Goal: Task Accomplishment & Management: Use online tool/utility

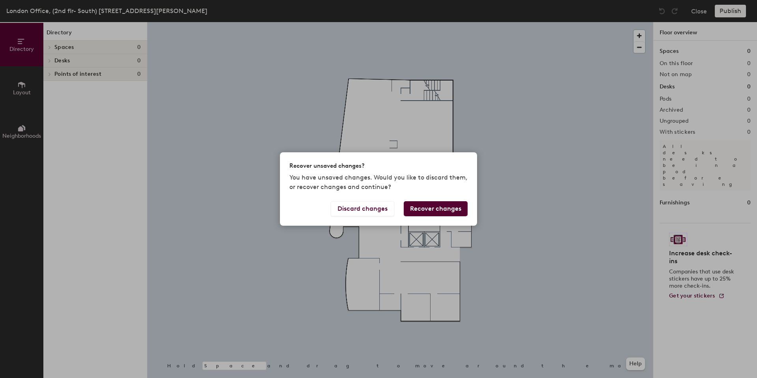
click at [439, 205] on button "Recover changes" at bounding box center [436, 208] width 64 height 15
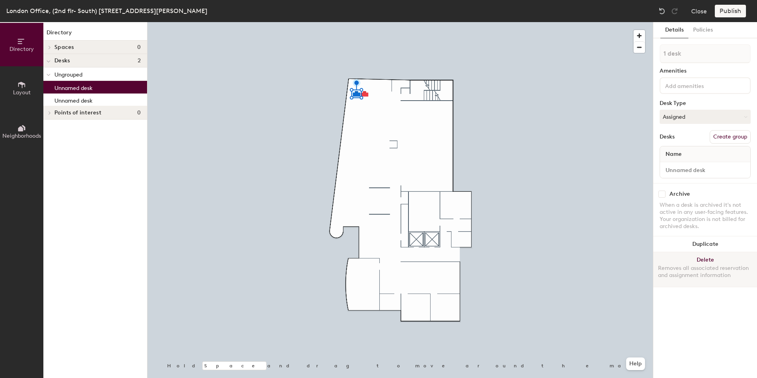
click at [721, 255] on button "Delete Removes all associated reservation and assignment information" at bounding box center [705, 269] width 104 height 35
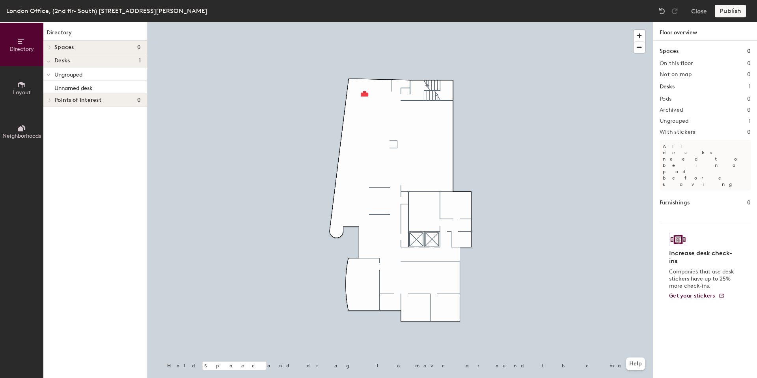
click at [364, 22] on div at bounding box center [399, 22] width 505 height 0
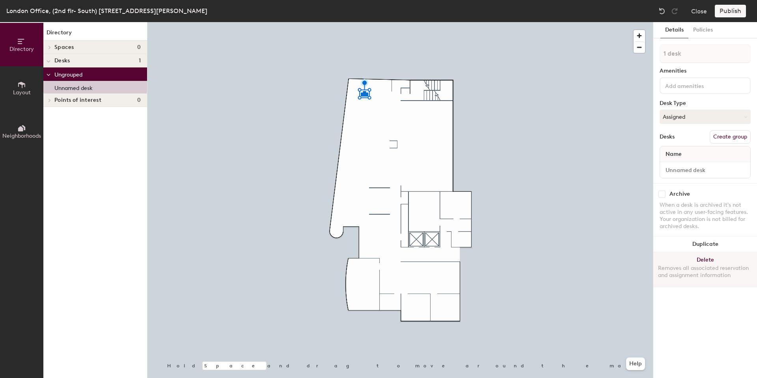
click at [700, 259] on button "Delete Removes all associated reservation and assignment information" at bounding box center [705, 269] width 104 height 35
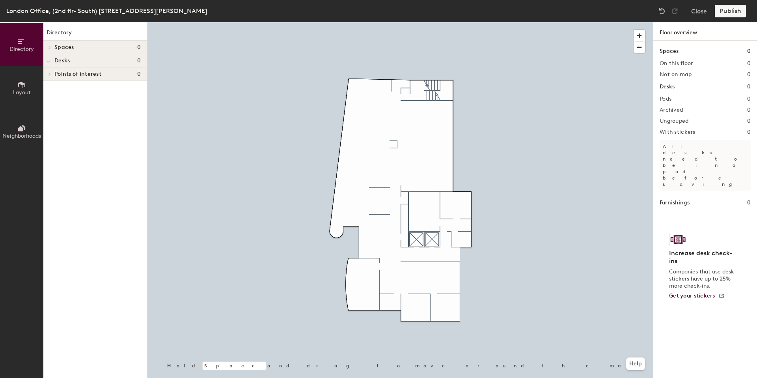
click at [31, 95] on button "Layout" at bounding box center [21, 87] width 43 height 43
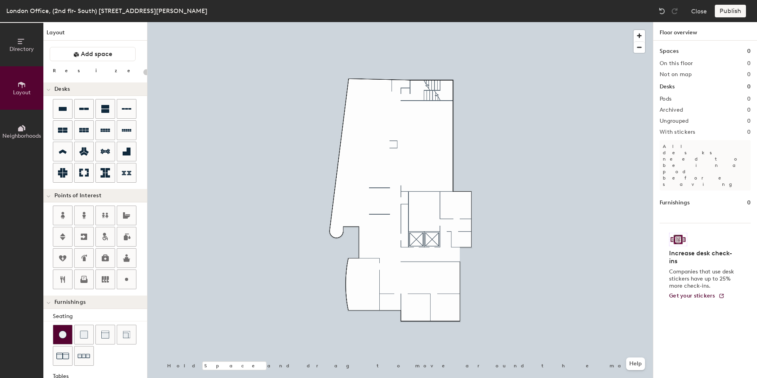
click at [60, 330] on img at bounding box center [63, 334] width 8 height 8
click at [60, 111] on icon at bounding box center [62, 108] width 9 height 9
click at [89, 124] on div at bounding box center [84, 130] width 19 height 19
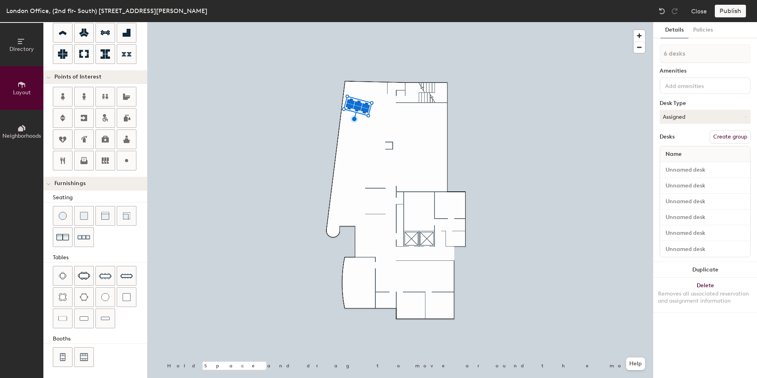
scroll to position [120, 0]
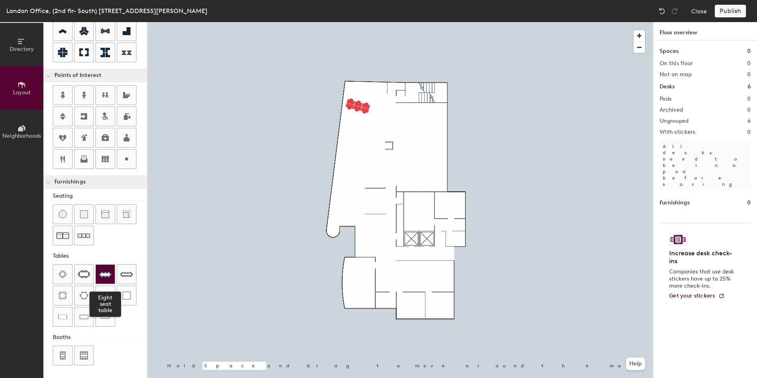
click at [109, 272] on img at bounding box center [105, 274] width 13 height 13
click at [391, 143] on div "Directory Layout Neighborhoods Layout Add space Resize Desks Points of Interest…" at bounding box center [378, 200] width 757 height 356
click at [393, 164] on span "Delete" at bounding box center [392, 163] width 28 height 13
click at [389, 22] on div at bounding box center [399, 22] width 505 height 0
click at [393, 166] on span "Delete" at bounding box center [392, 167] width 28 height 13
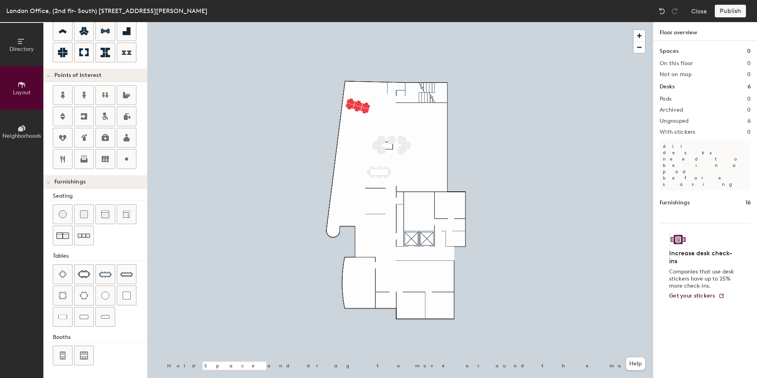
click at [378, 22] on div at bounding box center [399, 22] width 505 height 0
click at [384, 155] on span "Delete" at bounding box center [382, 157] width 28 height 13
click at [384, 166] on span "Delete" at bounding box center [382, 167] width 28 height 13
click at [380, 163] on span "Delete" at bounding box center [377, 162] width 28 height 13
click at [391, 158] on span "Delete" at bounding box center [392, 157] width 28 height 13
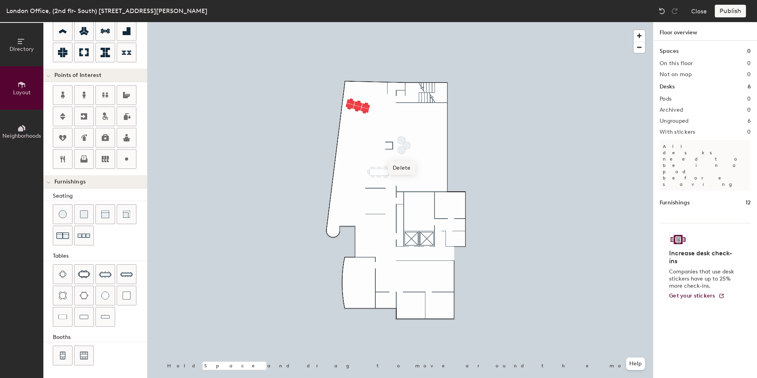
click at [397, 166] on span "Delete" at bounding box center [402, 167] width 28 height 13
click at [406, 162] on span "Delete" at bounding box center [407, 162] width 28 height 13
click at [401, 22] on div at bounding box center [399, 22] width 505 height 0
click at [401, 156] on span "Delete" at bounding box center [402, 157] width 28 height 13
click at [379, 186] on span "Delete" at bounding box center [379, 185] width 28 height 13
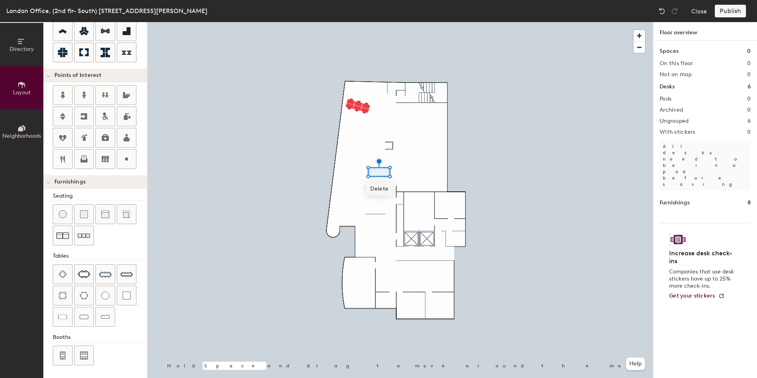
click at [379, 188] on span "Delete" at bounding box center [379, 188] width 28 height 13
click at [382, 192] on span "Delete" at bounding box center [379, 191] width 28 height 13
click at [373, 188] on span "Delete" at bounding box center [373, 191] width 28 height 13
click at [376, 184] on span "Delete" at bounding box center [373, 185] width 28 height 13
click at [384, 22] on div at bounding box center [399, 22] width 505 height 0
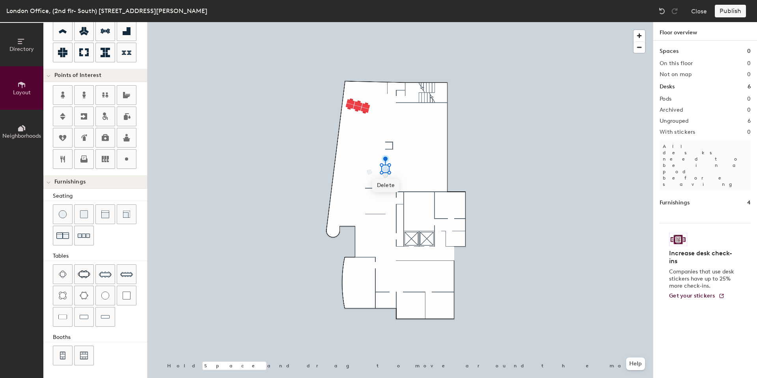
click at [386, 184] on span "Delete" at bounding box center [386, 185] width 28 height 13
click at [390, 191] on span "Delete" at bounding box center [386, 191] width 28 height 13
click at [386, 22] on div at bounding box center [399, 22] width 505 height 0
click at [389, 187] on span "Delete" at bounding box center [389, 188] width 28 height 13
click at [373, 187] on span "Delete" at bounding box center [370, 188] width 28 height 13
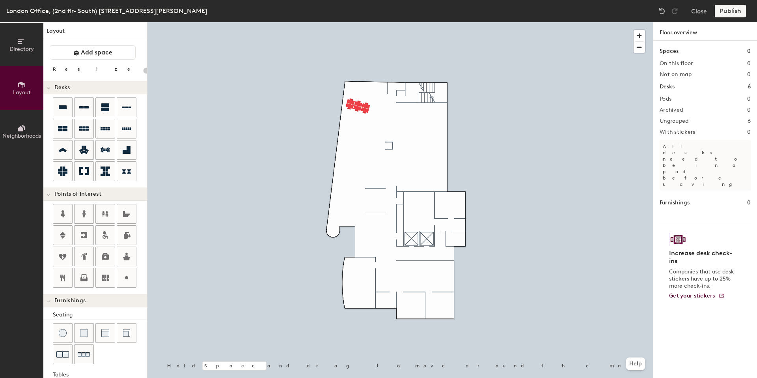
scroll to position [0, 0]
click at [82, 132] on icon at bounding box center [83, 129] width 9 height 9
click at [353, 138] on div "Directory Layout Neighborhoods Layout Add space Resize Desks Points of Interest…" at bounding box center [378, 200] width 757 height 356
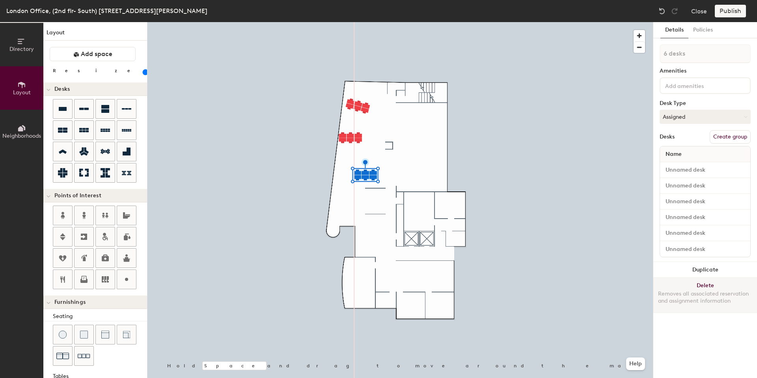
click at [703, 283] on button "Delete Removes all associated reservation and assignment information" at bounding box center [705, 295] width 104 height 35
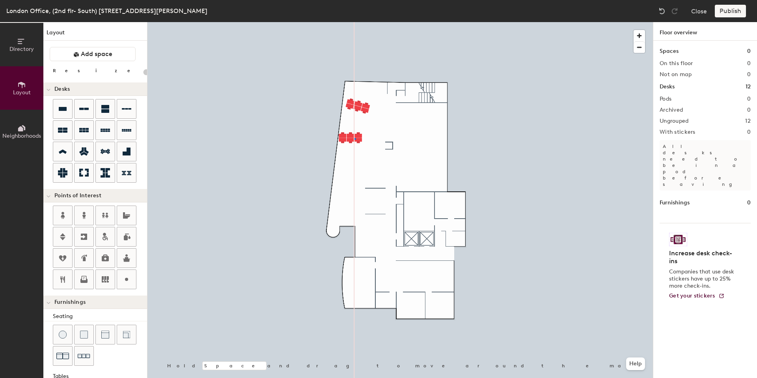
click at [355, 22] on div at bounding box center [399, 22] width 505 height 0
click at [350, 22] on div at bounding box center [399, 22] width 505 height 0
click at [362, 22] on div at bounding box center [399, 22] width 505 height 0
click at [343, 22] on div at bounding box center [399, 22] width 505 height 0
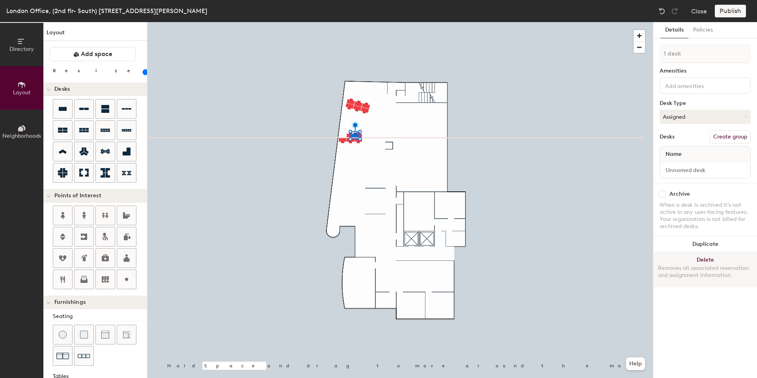
click at [700, 254] on button "Delete Removes all associated reservation and assignment information" at bounding box center [705, 269] width 104 height 35
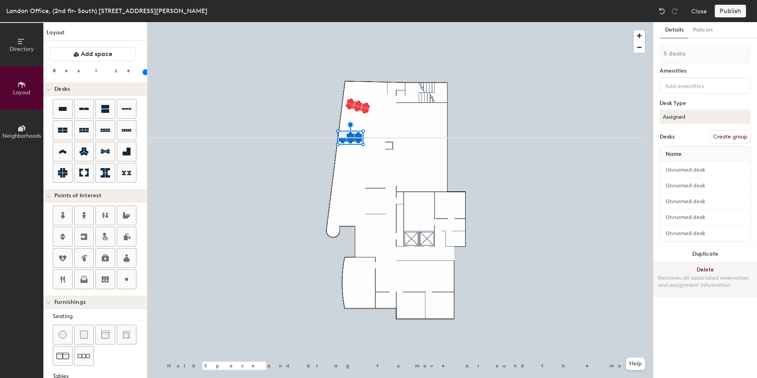
click at [706, 263] on button "Delete Removes all associated reservation and assignment information" at bounding box center [705, 279] width 104 height 35
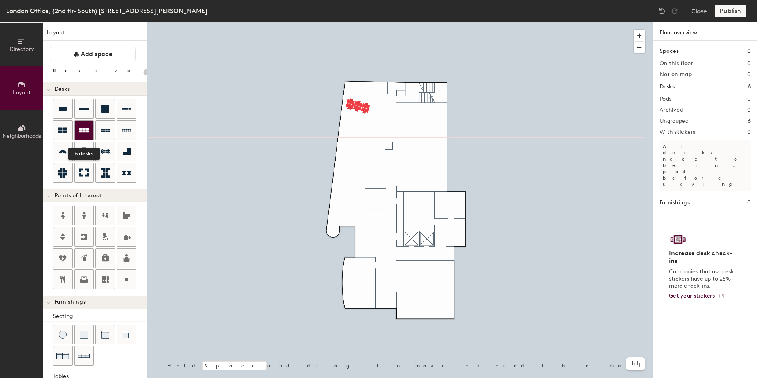
click at [86, 121] on div at bounding box center [84, 130] width 19 height 19
click at [354, 131] on div "Directory Layout Neighborhoods Layout Add space Resize Desks Points of Interest…" at bounding box center [378, 200] width 757 height 356
type input "100"
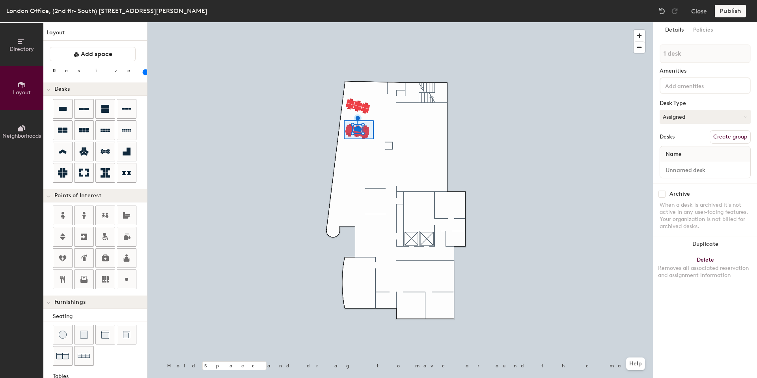
type input "12 desks"
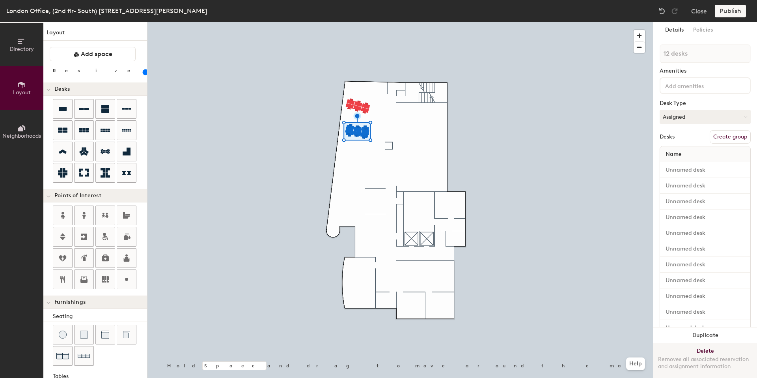
click at [707, 343] on button "Delete Removes all associated reservation and assignment information" at bounding box center [705, 360] width 104 height 35
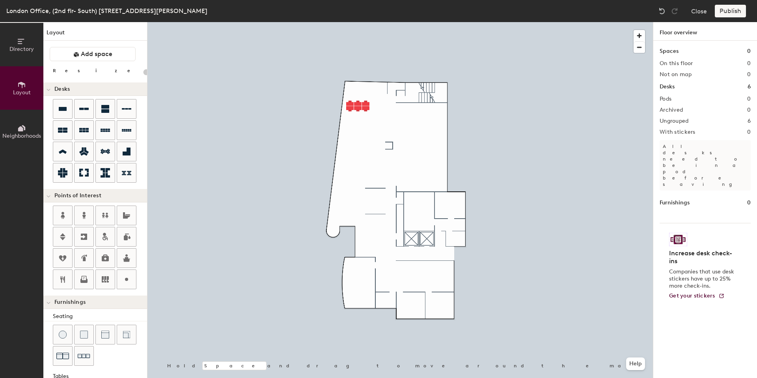
type input "100"
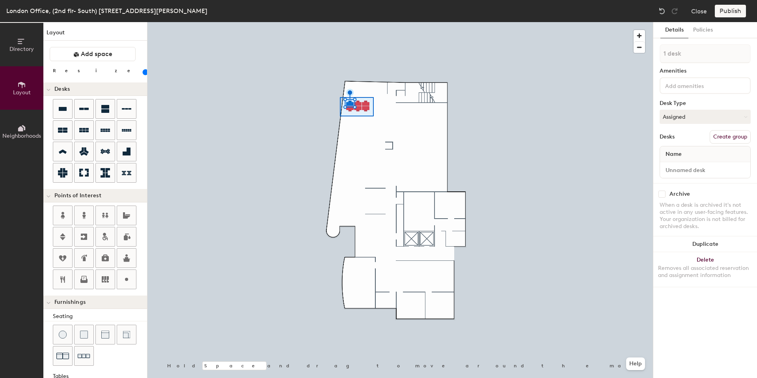
type input "6 desks"
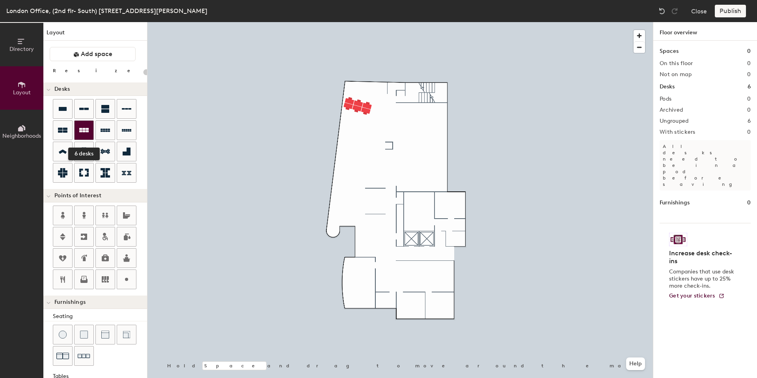
click at [88, 130] on icon at bounding box center [83, 130] width 9 height 4
click at [77, 126] on div at bounding box center [84, 130] width 19 height 19
type input "120"
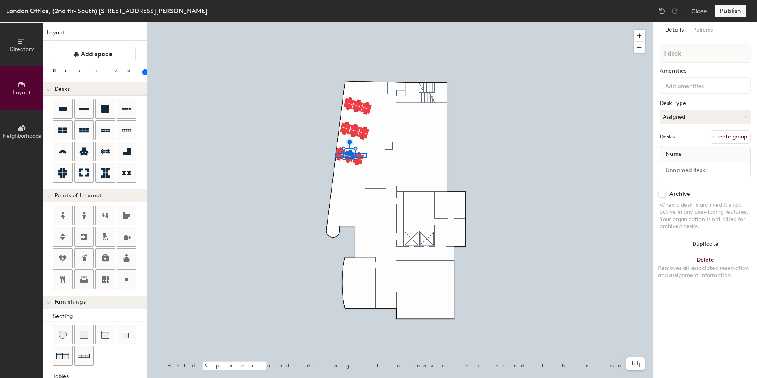
click at [335, 22] on div at bounding box center [399, 22] width 505 height 0
type input "6 desks"
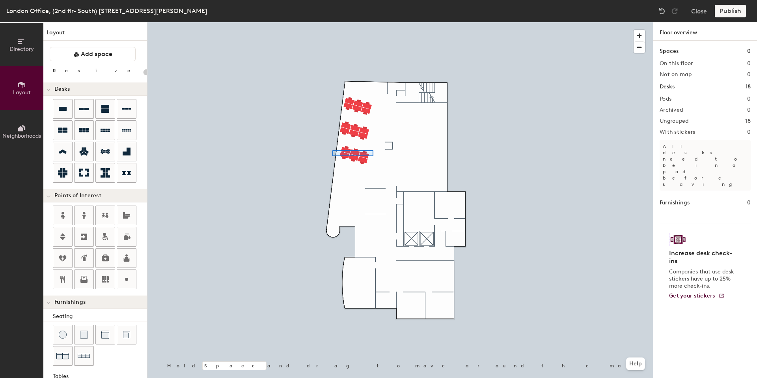
click at [332, 22] on div at bounding box center [399, 22] width 505 height 0
click at [326, 22] on div at bounding box center [399, 22] width 505 height 0
click at [85, 130] on icon at bounding box center [83, 130] width 9 height 4
click at [433, 117] on div "Directory Layout Neighborhoods Layout Add space Resize Desks Points of Interest…" at bounding box center [378, 200] width 757 height 356
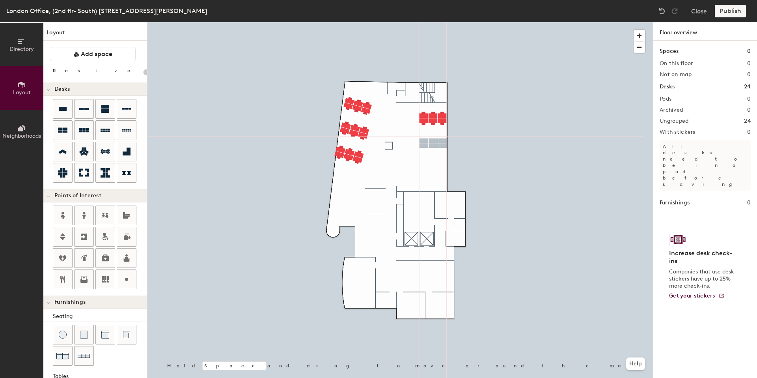
click at [433, 143] on div "Directory Layout Neighborhoods Layout Add space Resize Desks Points of Interest…" at bounding box center [378, 200] width 757 height 356
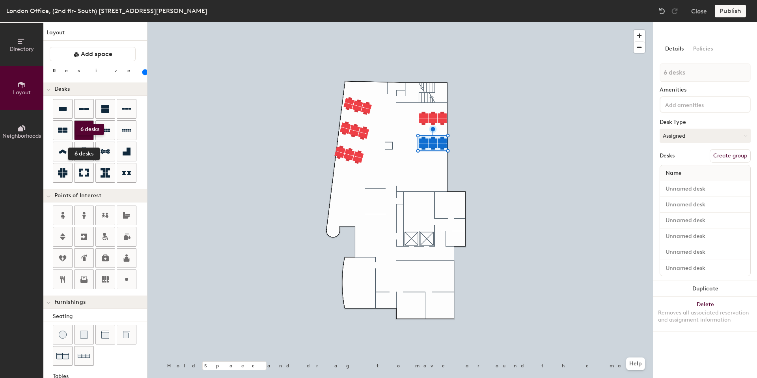
drag, startPoint x: 84, startPoint y: 125, endPoint x: 76, endPoint y: 124, distance: 8.8
click at [76, 124] on div at bounding box center [84, 130] width 19 height 19
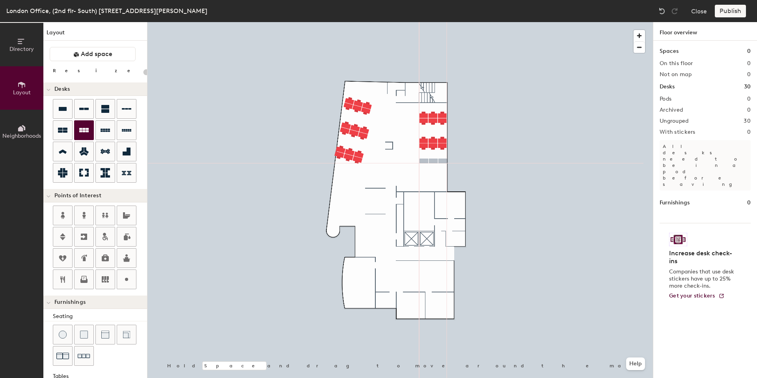
click at [433, 164] on div "Directory Layout Neighborhoods Layout Add space Resize Desks Points of Interest…" at bounding box center [378, 200] width 757 height 356
type input "120"
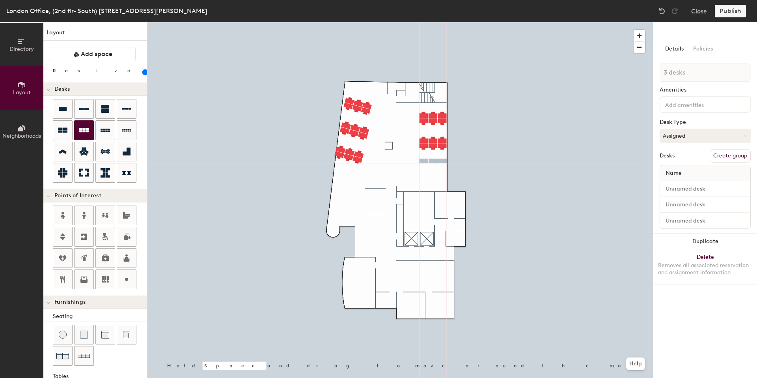
type input "6 desks"
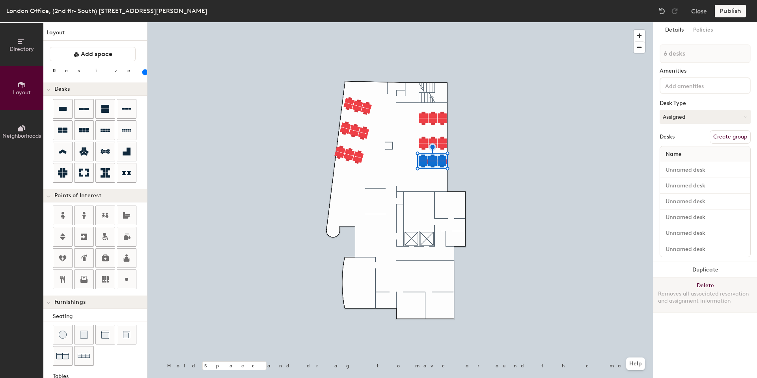
click at [713, 283] on button "Delete Removes all associated reservation and assignment information" at bounding box center [705, 295] width 104 height 35
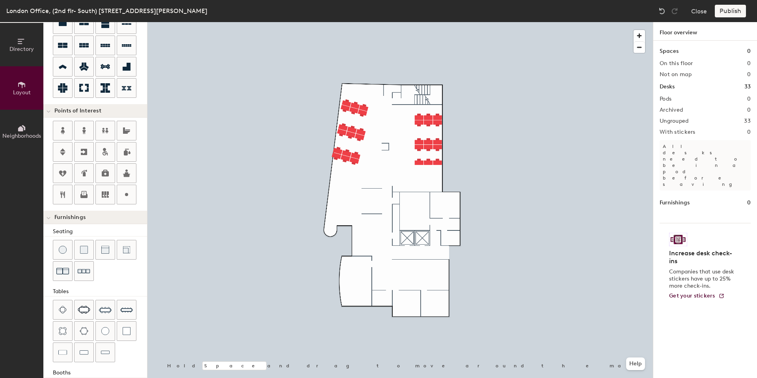
scroll to position [120, 0]
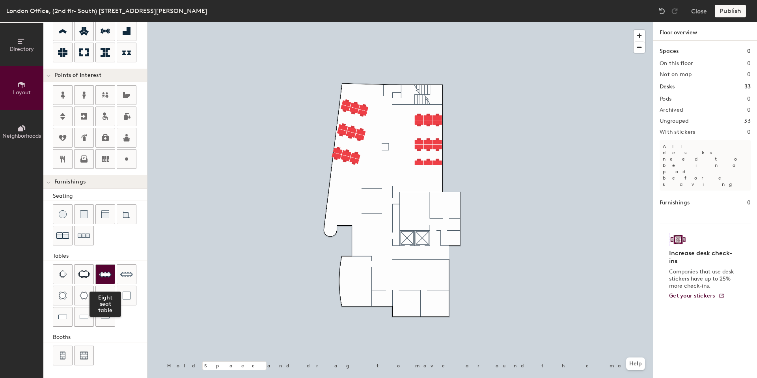
click at [105, 269] on img at bounding box center [105, 274] width 13 height 13
click at [375, 22] on div at bounding box center [399, 22] width 505 height 0
type input "20"
click at [17, 130] on icon at bounding box center [21, 128] width 9 height 9
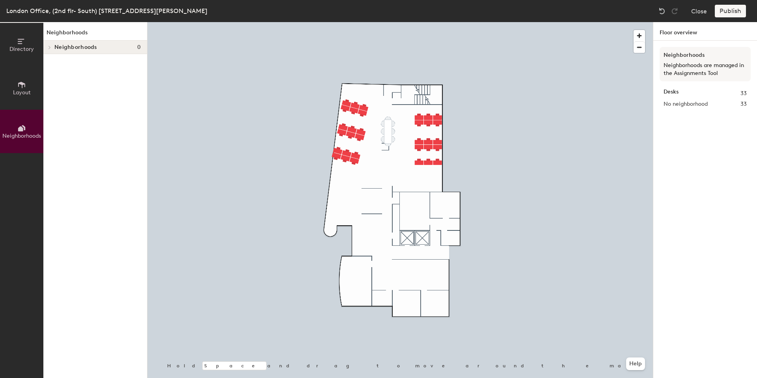
click at [21, 46] on button "Directory" at bounding box center [21, 44] width 43 height 43
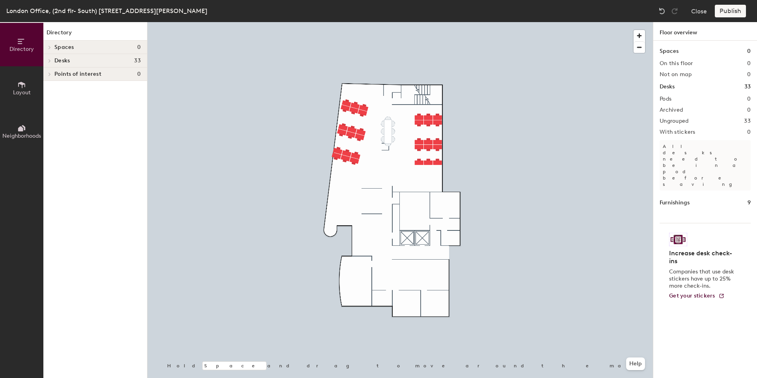
click at [11, 82] on button "Layout" at bounding box center [21, 87] width 43 height 43
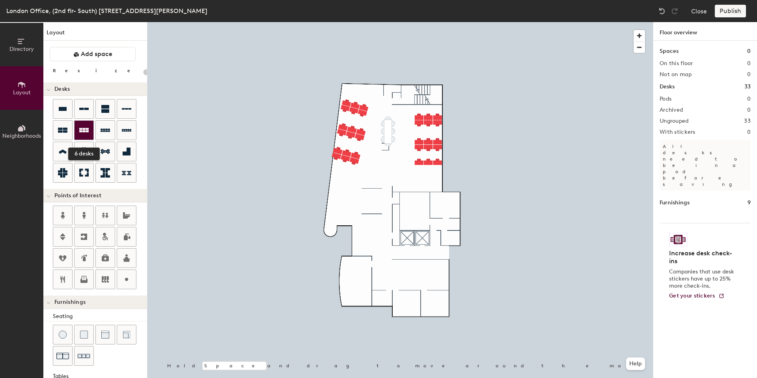
click at [87, 128] on icon at bounding box center [83, 130] width 9 height 4
type input "120"
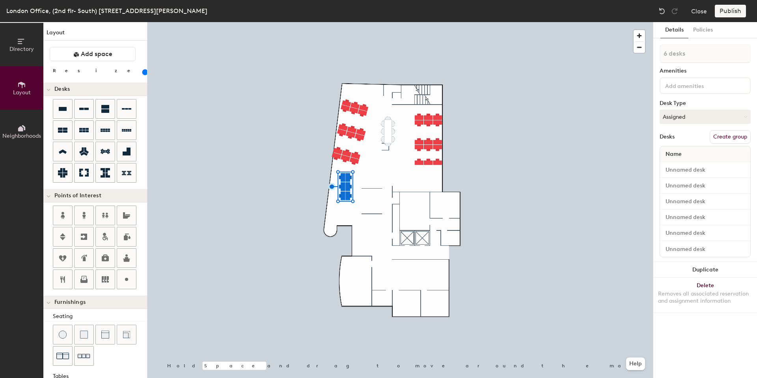
type input "1 desk"
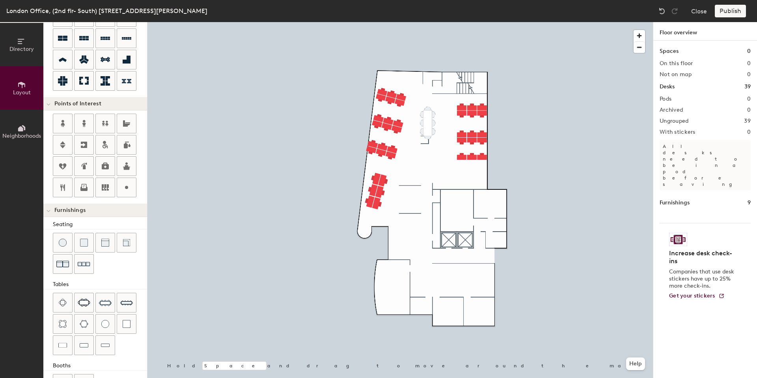
scroll to position [92, 0]
click at [84, 323] on img at bounding box center [84, 323] width 9 height 8
click at [86, 317] on div at bounding box center [84, 323] width 19 height 19
type input "80"
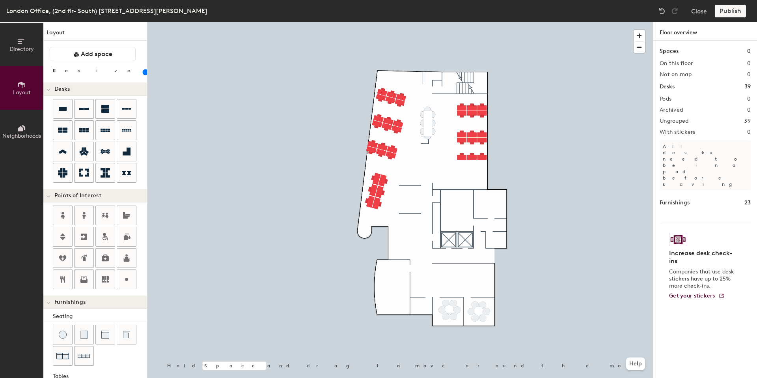
scroll to position [92, 0]
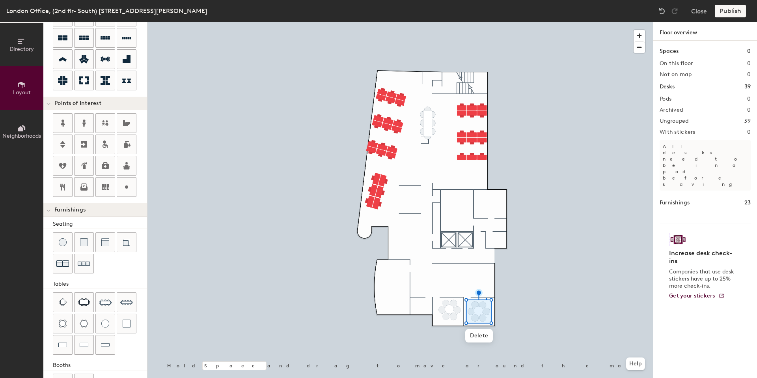
click at [486, 22] on div at bounding box center [399, 22] width 505 height 0
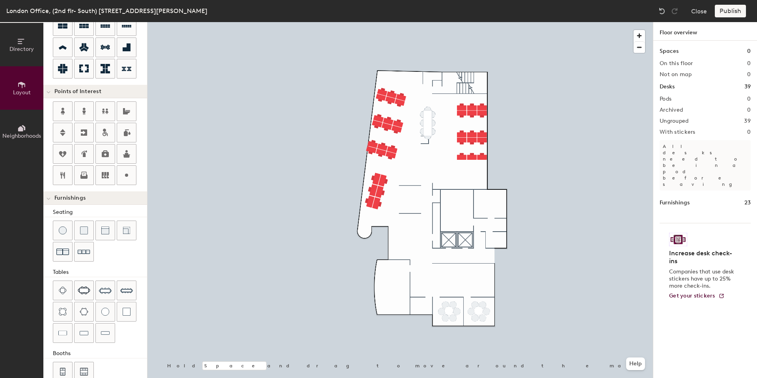
scroll to position [120, 0]
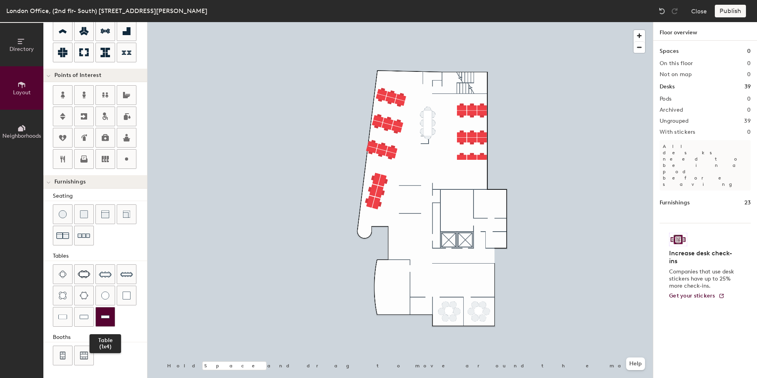
drag, startPoint x: 99, startPoint y: 314, endPoint x: 107, endPoint y: 315, distance: 7.9
click at [108, 319] on div at bounding box center [105, 316] width 19 height 19
click at [412, 305] on div "Directory Layout Neighborhoods Layout Add space Resize Desks Points of Interest…" at bounding box center [378, 200] width 757 height 356
click at [112, 245] on div at bounding box center [100, 225] width 94 height 43
click at [100, 250] on div "Directory Layout Neighborhoods Layout Add space Resize Desks Points of Interest…" at bounding box center [378, 200] width 757 height 356
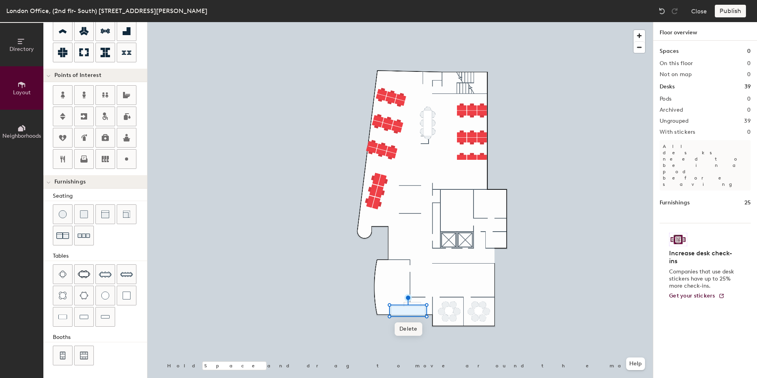
click at [407, 325] on span "Delete" at bounding box center [409, 328] width 28 height 13
click at [414, 323] on span "Delete" at bounding box center [413, 324] width 28 height 13
click at [69, 315] on div at bounding box center [62, 316] width 19 height 19
click at [57, 230] on img at bounding box center [62, 235] width 13 height 13
click at [420, 22] on div at bounding box center [399, 22] width 505 height 0
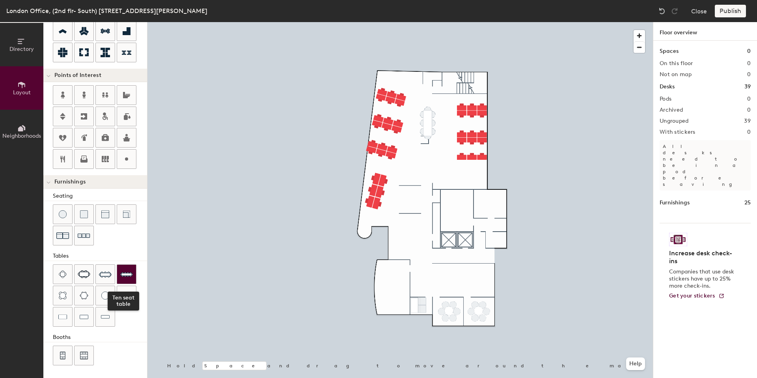
click at [128, 275] on img at bounding box center [126, 274] width 13 height 13
click at [383, 320] on div "Delete Hold Space and drag to move around the map. Help" at bounding box center [399, 200] width 505 height 356
click at [108, 317] on img at bounding box center [105, 317] width 9 height 8
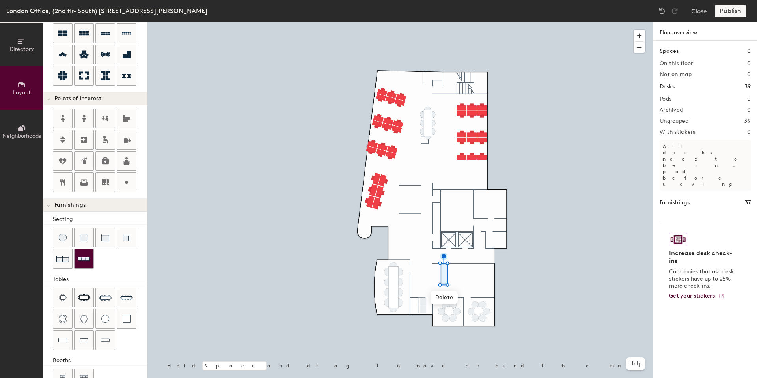
scroll to position [101, 0]
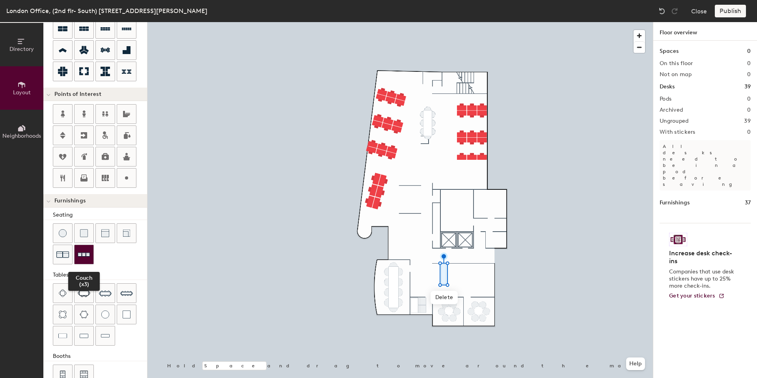
click at [88, 253] on img at bounding box center [84, 254] width 13 height 12
click at [82, 251] on img at bounding box center [84, 254] width 13 height 12
click at [478, 22] on div at bounding box center [399, 22] width 505 height 0
click at [447, 22] on div at bounding box center [399, 22] width 505 height 0
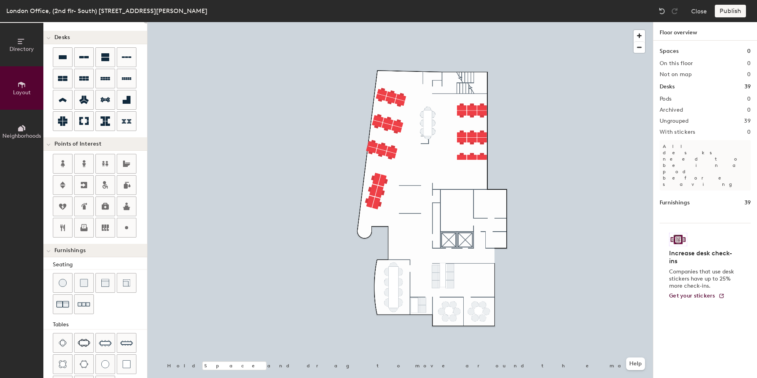
scroll to position [0, 0]
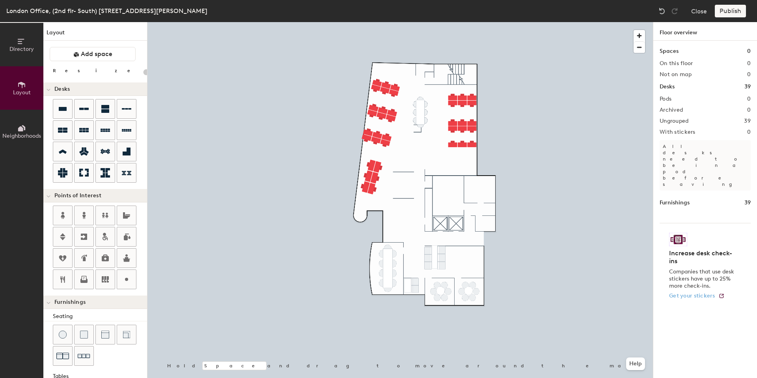
click at [683, 292] on span "Get your stickers" at bounding box center [692, 295] width 46 height 7
click at [92, 56] on span "Add space" at bounding box center [97, 54] width 32 height 8
click at [95, 52] on span "Add space" at bounding box center [97, 54] width 32 height 8
click at [91, 63] on div "Layout Add space Resize Desks Points of Interest Furnishings Seating Tables Boo…" at bounding box center [95, 200] width 104 height 356
click at [91, 58] on button "Add space" at bounding box center [93, 54] width 86 height 14
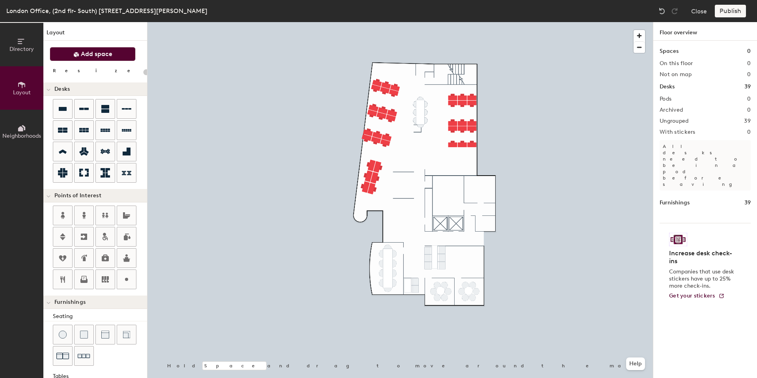
click at [91, 58] on button "Add space" at bounding box center [93, 54] width 86 height 14
click at [85, 53] on span "Add space" at bounding box center [97, 54] width 32 height 8
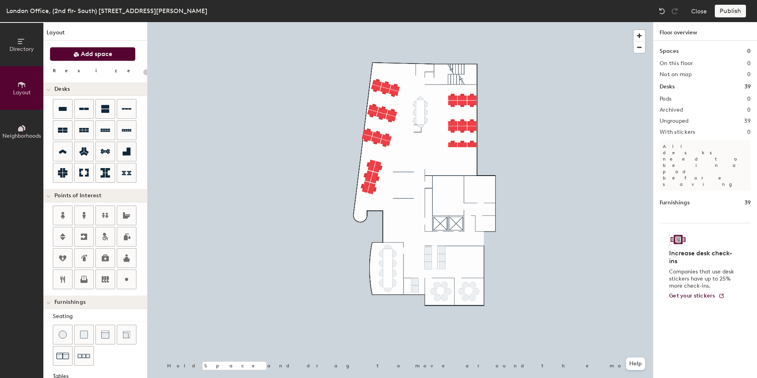
click at [85, 53] on span "Add space" at bounding box center [97, 54] width 32 height 8
click at [85, 52] on span "Add space" at bounding box center [97, 54] width 32 height 8
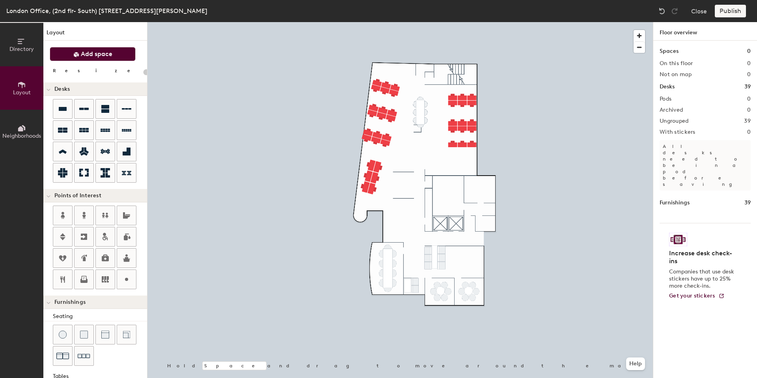
click at [85, 52] on span "Add space" at bounding box center [97, 54] width 32 height 8
click at [85, 54] on span "Add space" at bounding box center [97, 54] width 32 height 8
click at [67, 60] on button "Add space" at bounding box center [93, 54] width 86 height 14
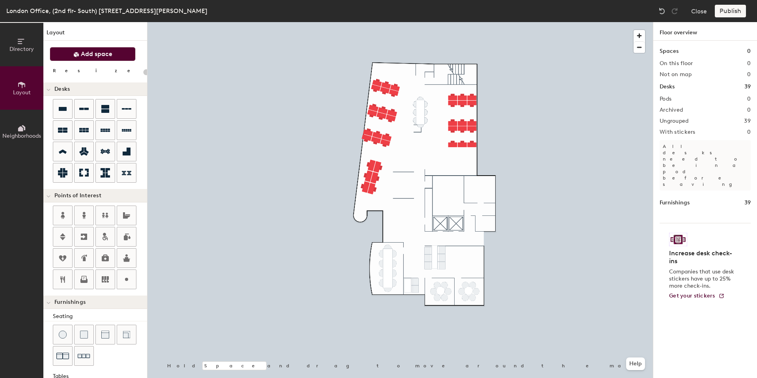
click at [69, 58] on button "Add space" at bounding box center [93, 54] width 86 height 14
click at [70, 56] on button "Add space" at bounding box center [93, 54] width 86 height 14
click at [70, 55] on button "Add space" at bounding box center [93, 54] width 86 height 14
click at [70, 54] on button "Add space" at bounding box center [93, 54] width 86 height 14
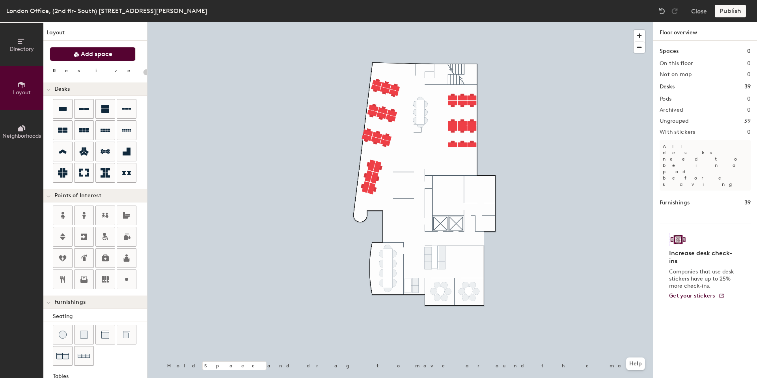
drag, startPoint x: 69, startPoint y: 54, endPoint x: 73, endPoint y: 50, distance: 5.3
click at [69, 54] on button "Add space" at bounding box center [93, 54] width 86 height 14
click at [389, 22] on div at bounding box center [399, 22] width 505 height 0
type input "20"
drag, startPoint x: 81, startPoint y: 38, endPoint x: 77, endPoint y: 46, distance: 8.8
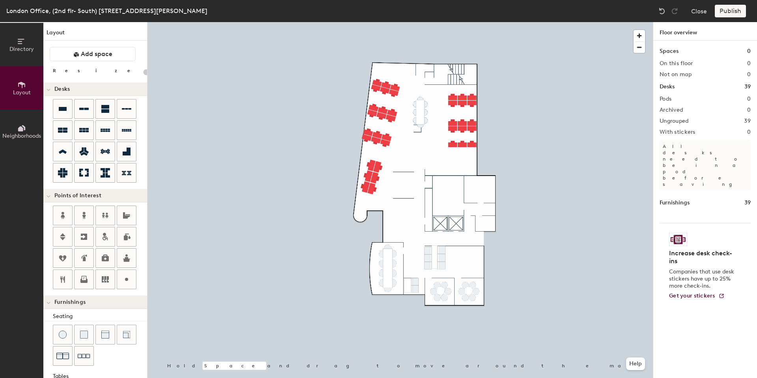
click at [81, 38] on h1 "Layout" at bounding box center [95, 34] width 104 height 12
click at [76, 49] on button "Add space" at bounding box center [93, 54] width 86 height 14
click at [17, 131] on button "Neighborhoods" at bounding box center [21, 131] width 43 height 43
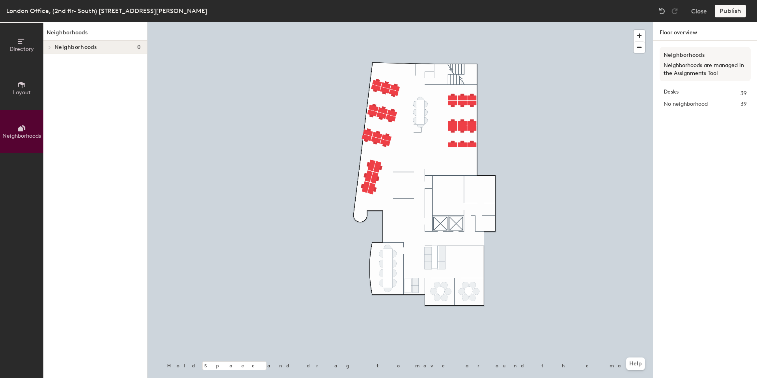
click at [21, 41] on icon at bounding box center [21, 41] width 9 height 9
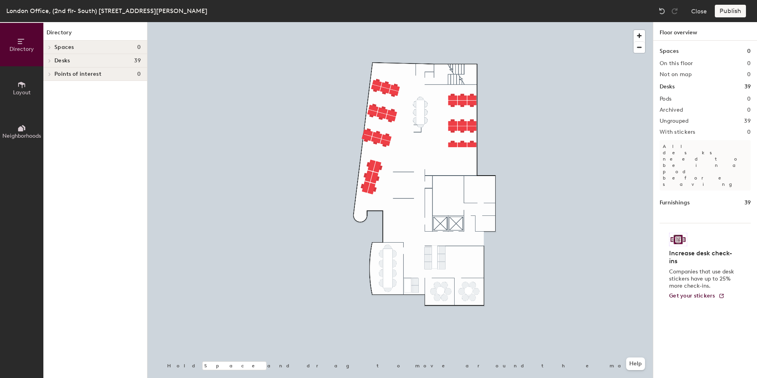
click at [23, 77] on button "Layout" at bounding box center [21, 87] width 43 height 43
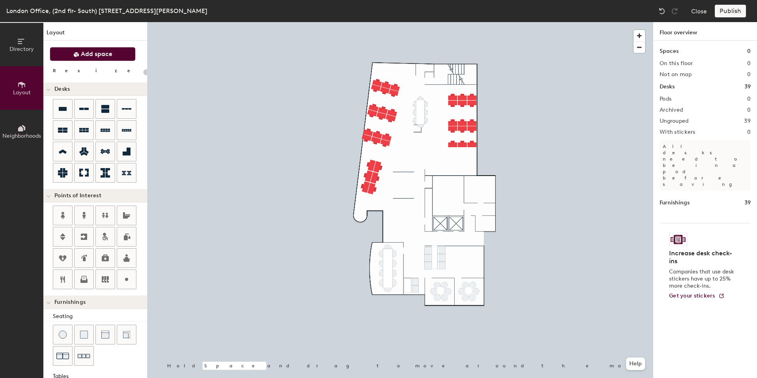
click at [93, 55] on span "Add space" at bounding box center [97, 54] width 32 height 8
click at [93, 54] on span "Add space" at bounding box center [97, 54] width 32 height 8
drag, startPoint x: 93, startPoint y: 54, endPoint x: 80, endPoint y: 52, distance: 12.4
click at [81, 52] on span "Add space" at bounding box center [97, 54] width 32 height 8
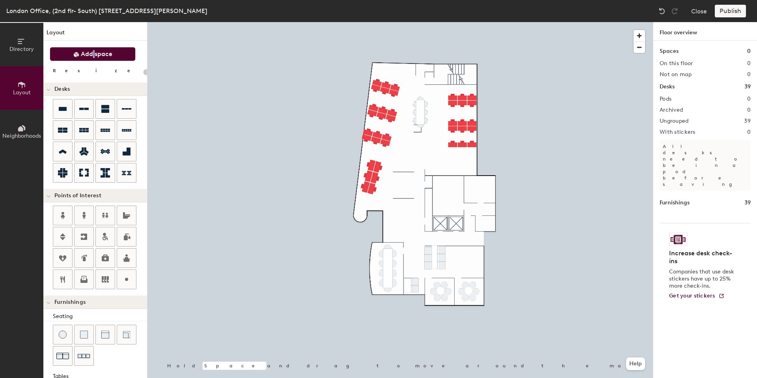
click at [81, 52] on span "Add space" at bounding box center [97, 54] width 32 height 8
click at [393, 58] on div "Directory Layout Neighborhoods Layout Add space Resize Desks Points of Interest…" at bounding box center [378, 200] width 757 height 356
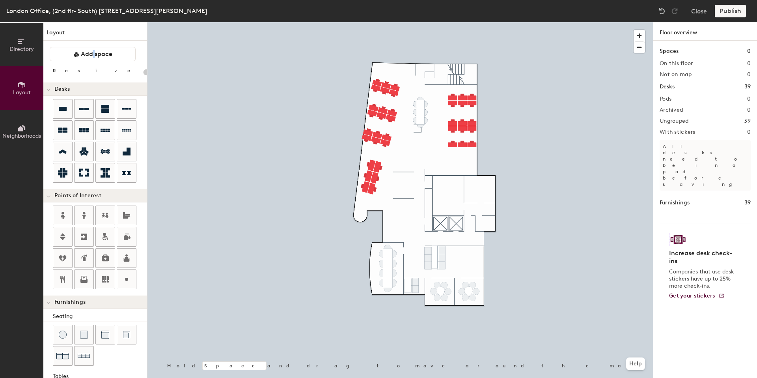
click at [420, 73] on div "Directory Layout Neighborhoods Layout Add space Resize Desks Points of Interest…" at bounding box center [378, 200] width 757 height 356
drag, startPoint x: 75, startPoint y: 53, endPoint x: 129, endPoint y: 61, distance: 54.7
click at [438, 22] on div at bounding box center [399, 22] width 505 height 0
click at [441, 22] on div at bounding box center [399, 22] width 505 height 0
click at [87, 50] on span "Add space" at bounding box center [97, 54] width 32 height 8
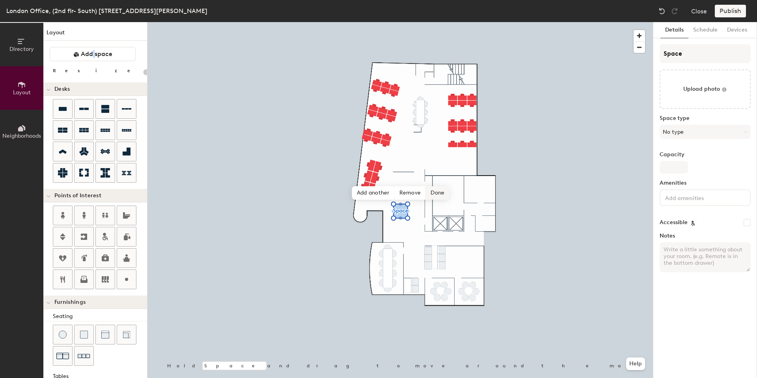
click at [438, 190] on span "Done" at bounding box center [437, 192] width 23 height 13
click at [393, 186] on span "Edit shape" at bounding box center [394, 186] width 38 height 13
click at [439, 190] on span "Done" at bounding box center [437, 192] width 23 height 13
click at [394, 185] on span "Edit shape" at bounding box center [394, 186] width 38 height 13
click at [437, 192] on span "Done" at bounding box center [437, 192] width 23 height 13
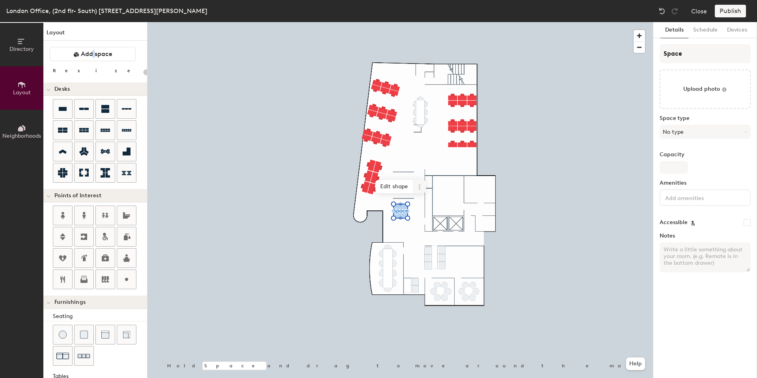
click at [417, 186] on icon at bounding box center [419, 187] width 6 height 6
click at [425, 229] on span "Delete" at bounding box center [448, 231] width 70 height 13
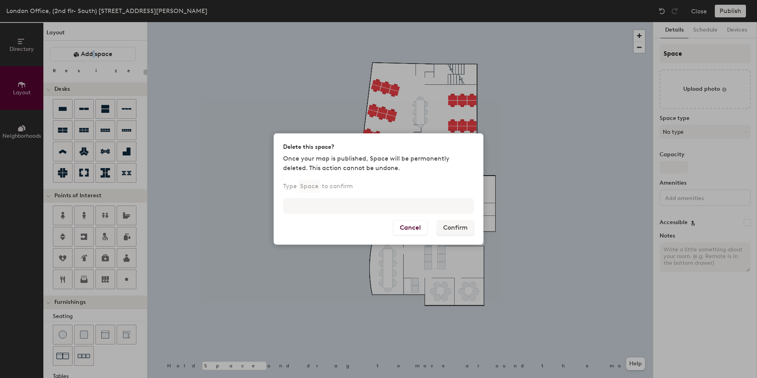
click at [308, 181] on p "Space" at bounding box center [309, 186] width 22 height 13
click at [300, 184] on p "Space" at bounding box center [309, 186] width 22 height 13
drag, startPoint x: 313, startPoint y: 182, endPoint x: 296, endPoint y: 178, distance: 17.8
click at [313, 182] on p "Space" at bounding box center [309, 186] width 22 height 13
click at [283, 179] on div "Delete this space? Once your map is published, Space will be permanently delete…" at bounding box center [379, 188] width 210 height 111
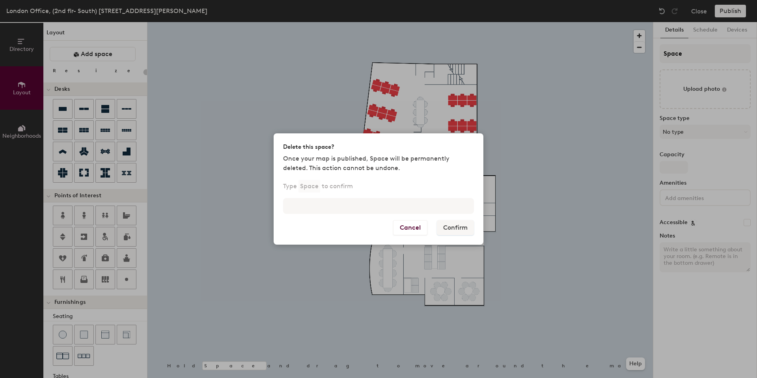
click at [295, 187] on p "Type Space to confirm" at bounding box center [318, 186] width 70 height 13
click at [296, 183] on p "Type Space to confirm" at bounding box center [318, 186] width 70 height 13
click at [295, 186] on p "Type Space to confirm" at bounding box center [318, 186] width 70 height 13
click at [297, 185] on p "Type Space to confirm" at bounding box center [318, 186] width 70 height 13
click at [413, 229] on button "Cancel" at bounding box center [410, 227] width 34 height 15
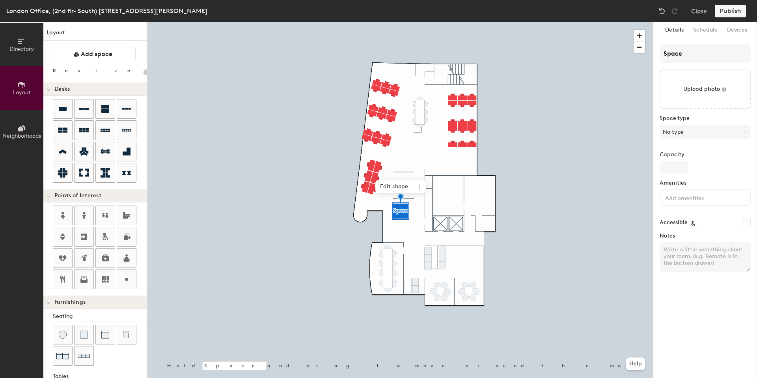
click at [415, 22] on div at bounding box center [399, 22] width 505 height 0
click at [440, 201] on icon at bounding box center [442, 203] width 6 height 6
type input "20"
click at [442, 246] on span "Delete" at bounding box center [471, 247] width 70 height 13
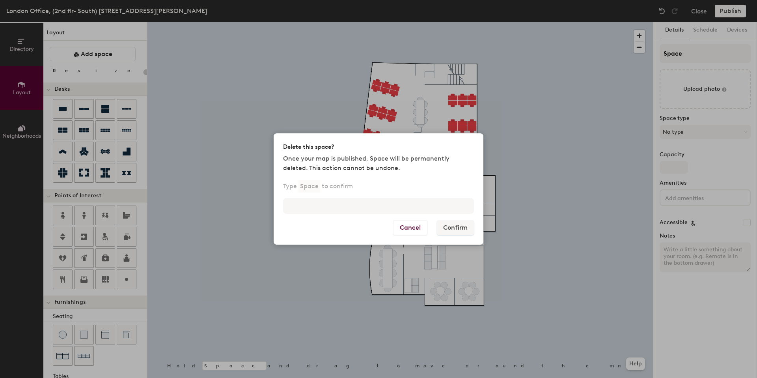
click at [292, 185] on p "Type Space to confirm" at bounding box center [318, 186] width 70 height 13
click at [303, 184] on p "Space" at bounding box center [309, 186] width 22 height 13
click at [345, 187] on p "Type Space to confirm" at bounding box center [318, 186] width 70 height 13
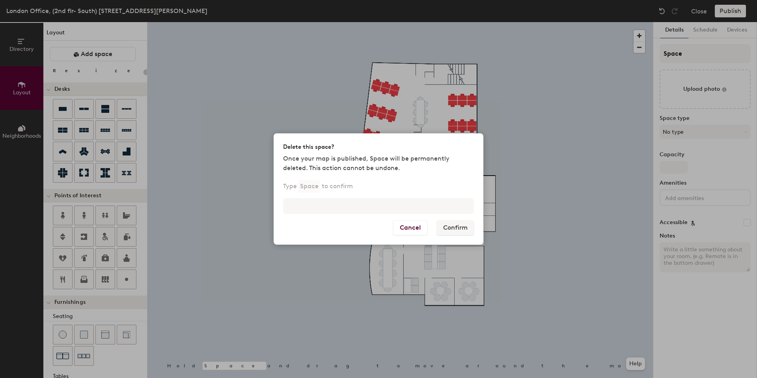
click at [344, 187] on p "Type Space to confirm" at bounding box center [318, 186] width 70 height 13
click at [300, 183] on p "Space" at bounding box center [309, 186] width 22 height 13
click at [408, 214] on div "Type Space to confirm" at bounding box center [379, 201] width 210 height 38
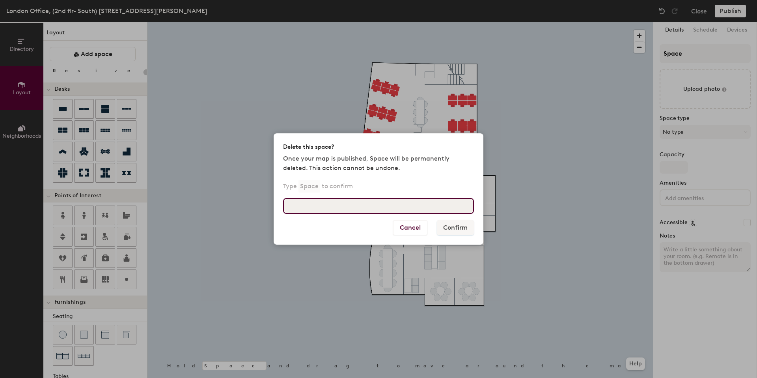
drag, startPoint x: 350, startPoint y: 210, endPoint x: 341, endPoint y: 209, distance: 8.3
click at [345, 210] on input at bounding box center [378, 206] width 191 height 16
type input "d"
click at [313, 205] on input "d" at bounding box center [378, 206] width 191 height 16
type input "Confirm"
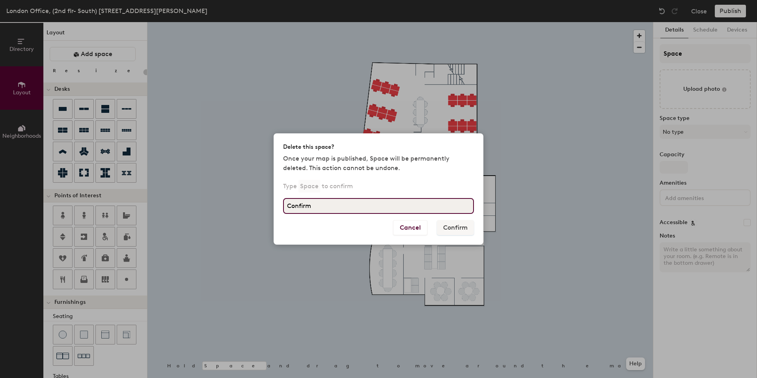
click at [288, 202] on input "Confirm" at bounding box center [378, 206] width 191 height 16
drag, startPoint x: 292, startPoint y: 204, endPoint x: 255, endPoint y: 203, distance: 36.7
click at [255, 203] on div "Delete this space? Once your map is published, Space will be permanently delete…" at bounding box center [378, 189] width 757 height 378
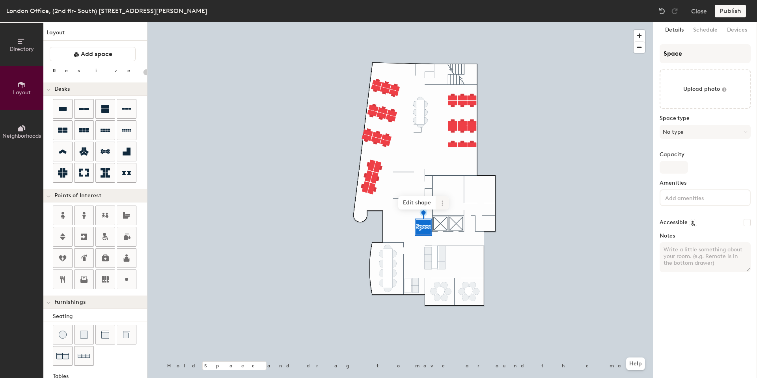
click at [444, 202] on icon at bounding box center [442, 203] width 6 height 6
click at [449, 243] on span "Delete" at bounding box center [471, 247] width 70 height 13
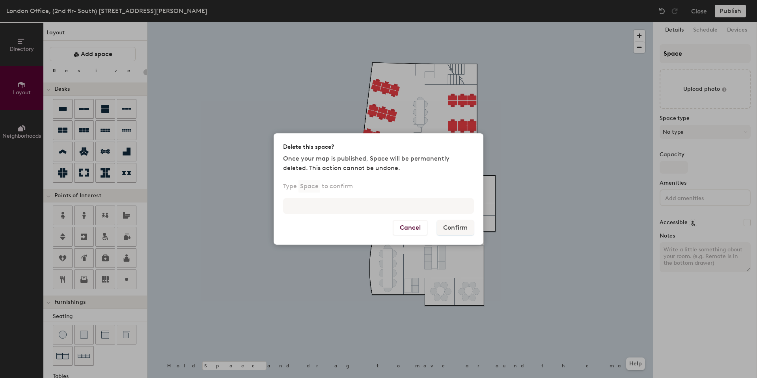
click at [304, 187] on p "Space" at bounding box center [309, 186] width 22 height 13
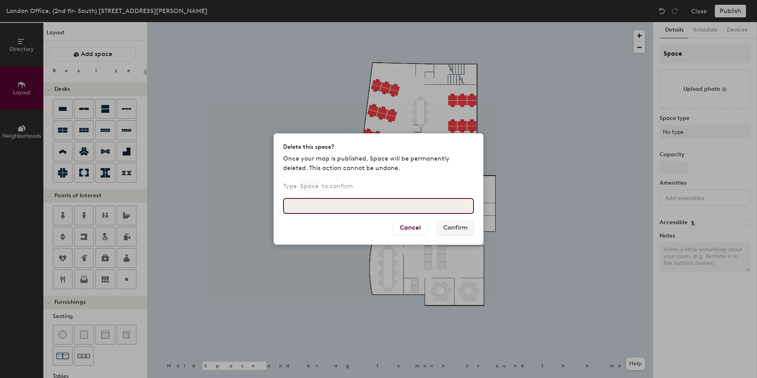
click at [299, 210] on input at bounding box center [378, 206] width 191 height 16
type input "Space"
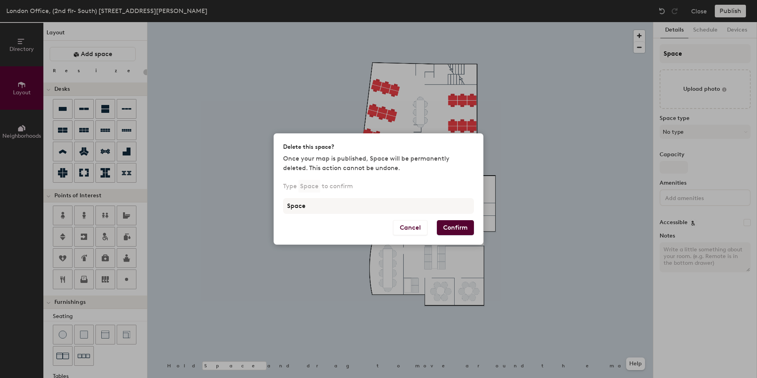
click at [447, 228] on button "Confirm" at bounding box center [455, 227] width 37 height 15
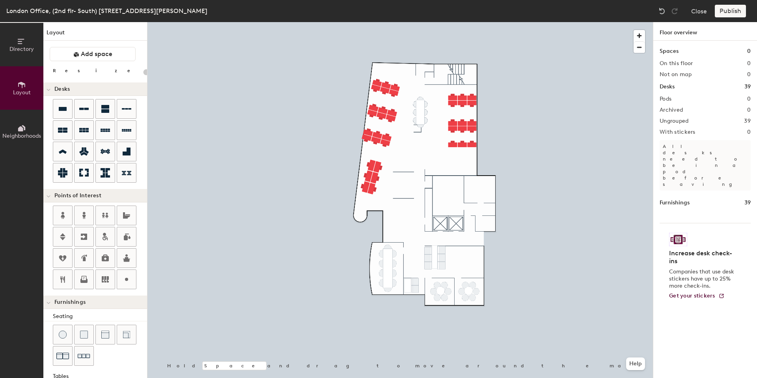
type input "20"
click at [386, 209] on div "Directory Layout Neighborhoods Layout Add space Resize Desks Points of Interest…" at bounding box center [378, 200] width 757 height 356
